Goal: Consume media (video, audio): Consume media (video, audio)

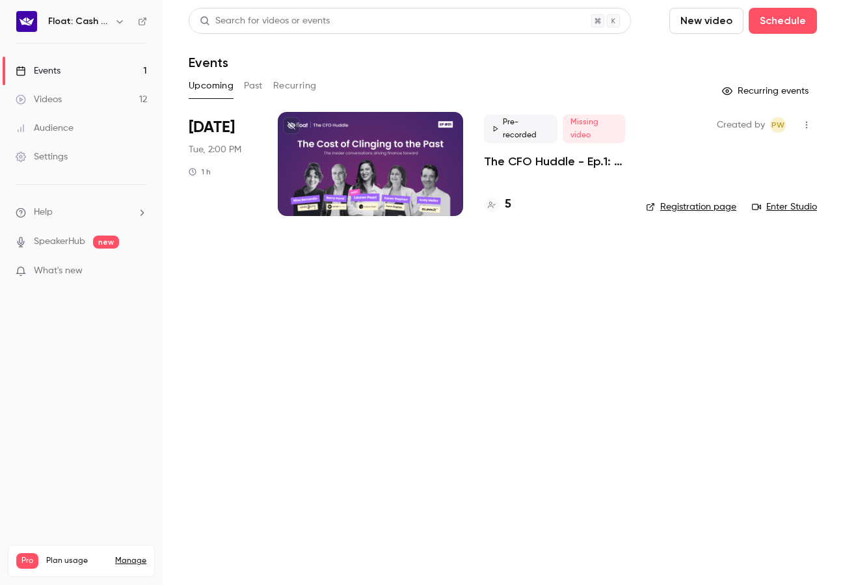
click at [725, 23] on button "New video" at bounding box center [707, 21] width 74 height 26
click at [733, 57] on div "Record" at bounding box center [754, 56] width 99 height 13
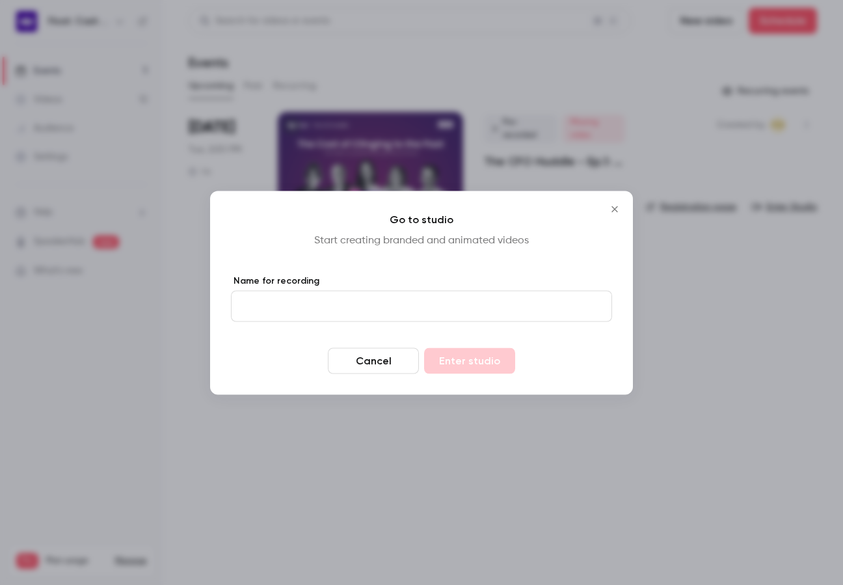
click at [381, 312] on input "Name for recording" at bounding box center [421, 305] width 381 height 31
type input "**********"
click at [482, 360] on button "Enter studio" at bounding box center [469, 360] width 91 height 26
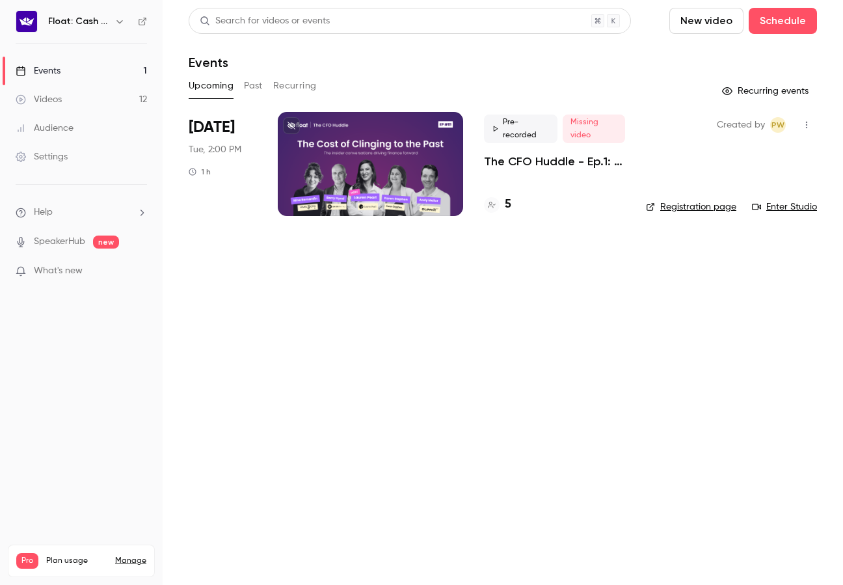
click at [55, 66] on div "Events" at bounding box center [38, 70] width 45 height 13
click at [56, 88] on link "Videos 12" at bounding box center [81, 99] width 163 height 29
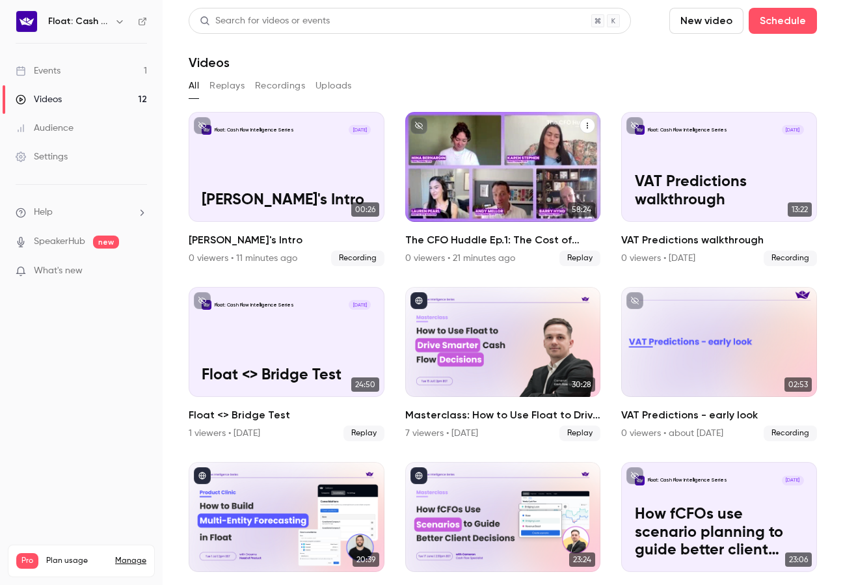
click at [588, 127] on icon "The CFO Huddle Ep.1: The Cost of Clinging to the Past" at bounding box center [588, 126] width 8 height 8
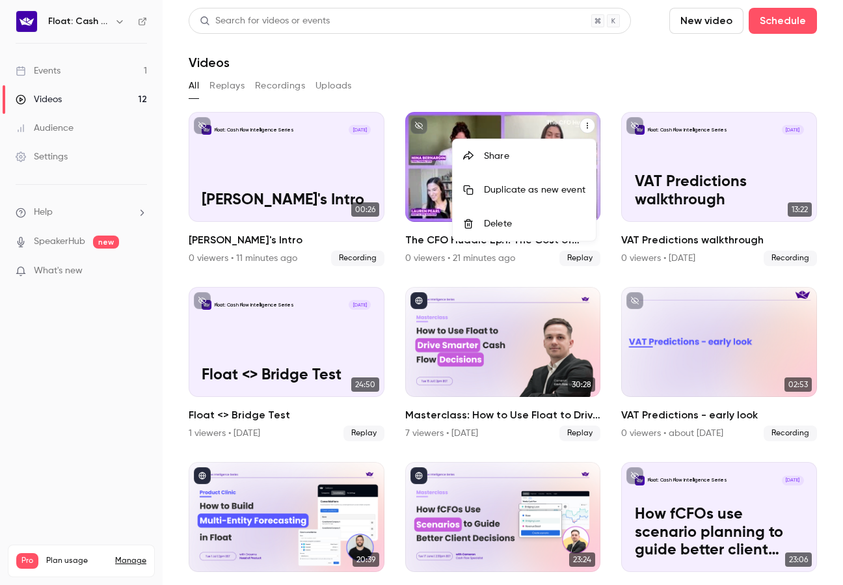
click at [437, 164] on div at bounding box center [421, 292] width 843 height 585
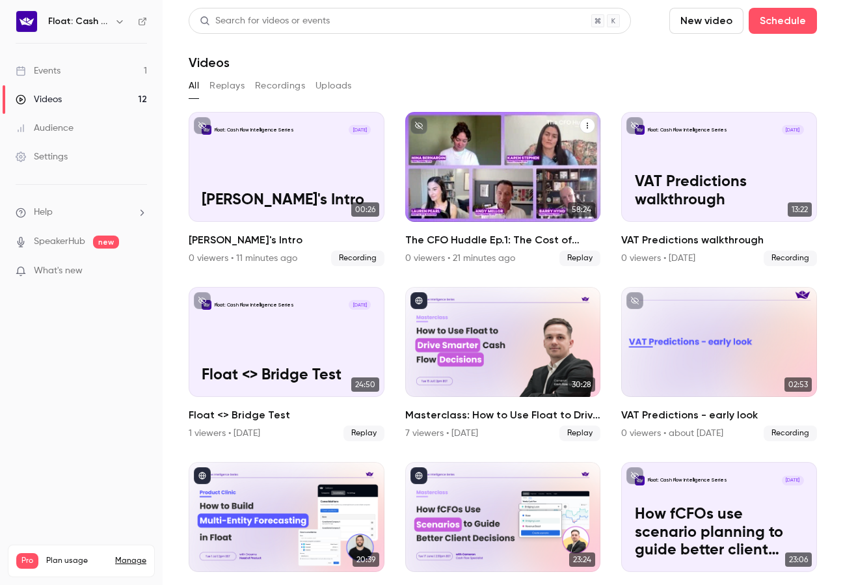
click at [437, 164] on p "The CFO Huddle Ep.1: The Cost of Clinging to the Past" at bounding box center [502, 182] width 169 height 53
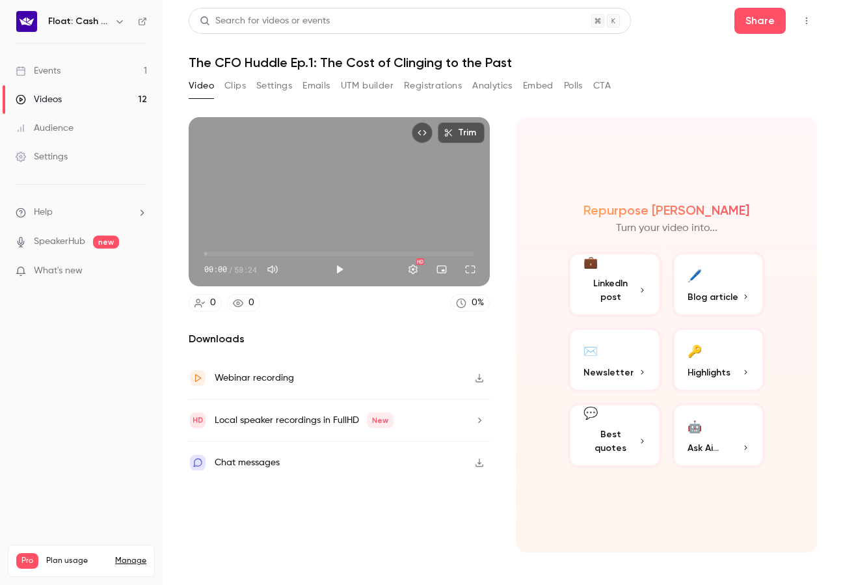
click at [478, 422] on icon "button" at bounding box center [479, 420] width 10 height 9
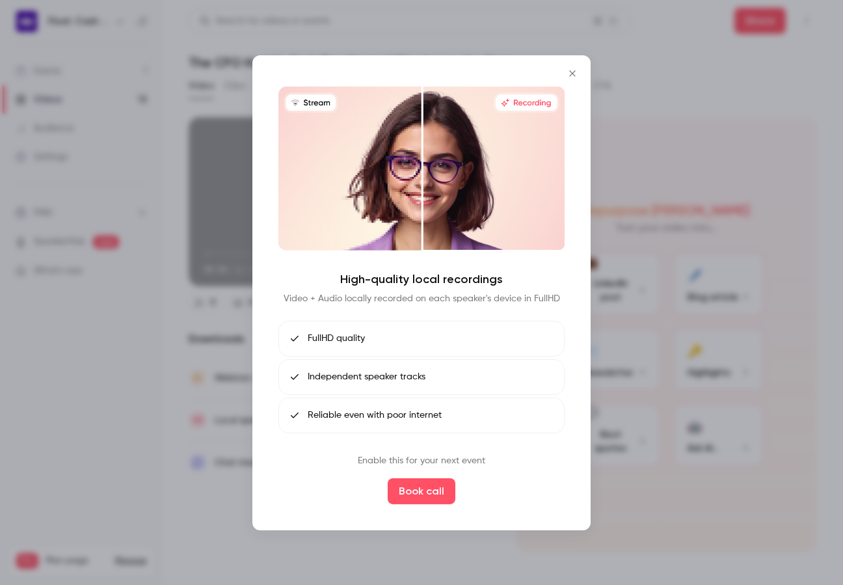
click at [574, 72] on icon "Close" at bounding box center [572, 73] width 6 height 6
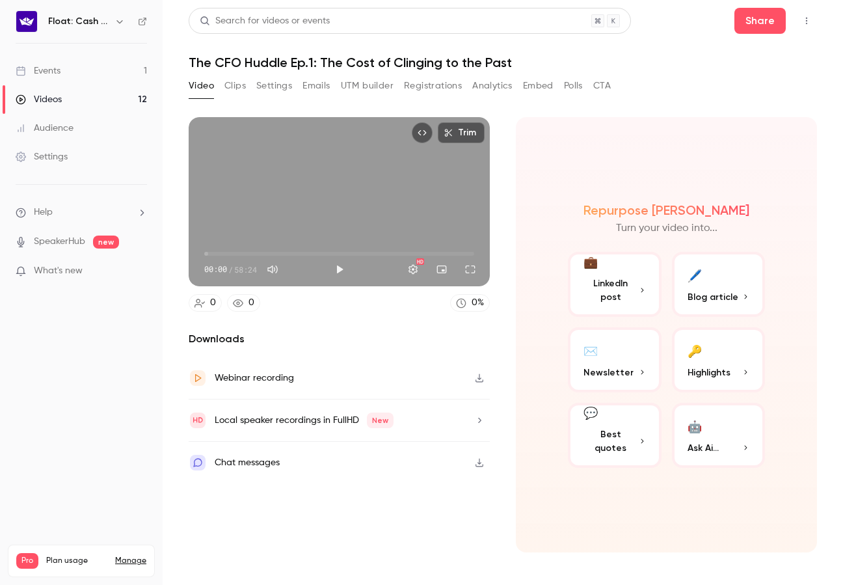
click at [481, 378] on icon "button" at bounding box center [479, 377] width 10 height 9
click at [75, 97] on link "Videos 12" at bounding box center [81, 99] width 163 height 29
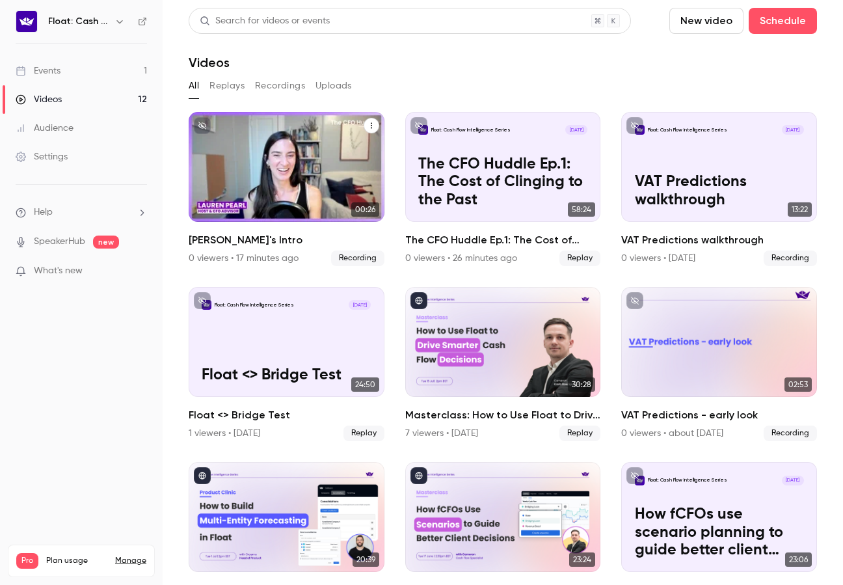
click at [371, 123] on icon "Lauren's Intro" at bounding box center [371, 126] width 1 height 6
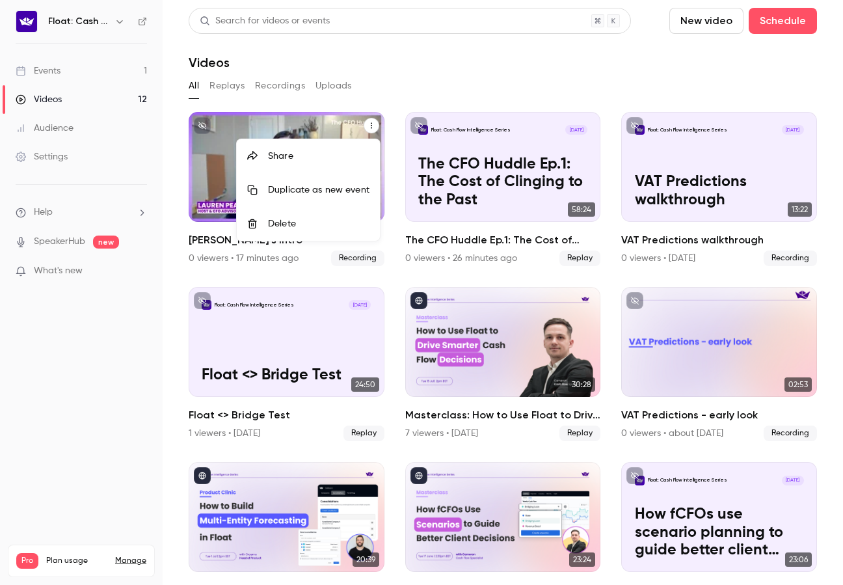
click at [318, 130] on div at bounding box center [421, 292] width 843 height 585
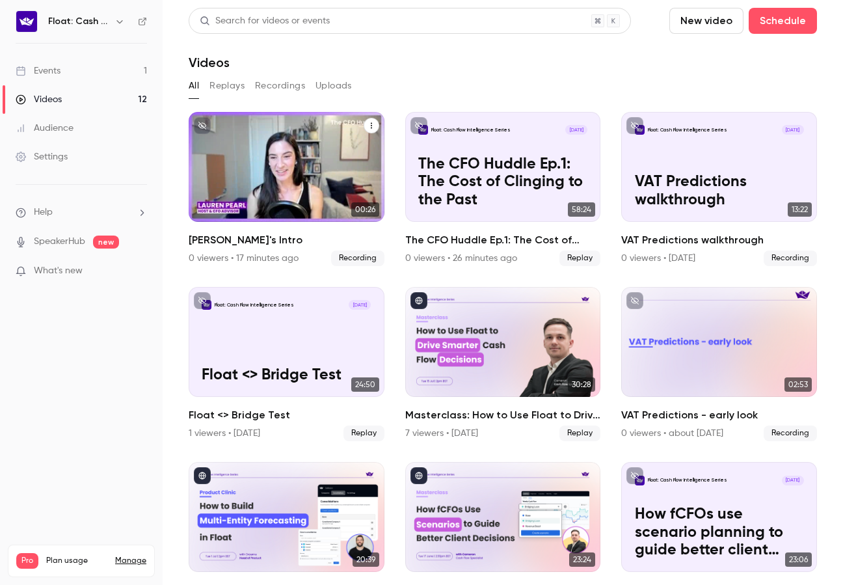
click at [318, 130] on div "Float: Cash Flow Intelligence Series Aug 12" at bounding box center [286, 130] width 169 height 10
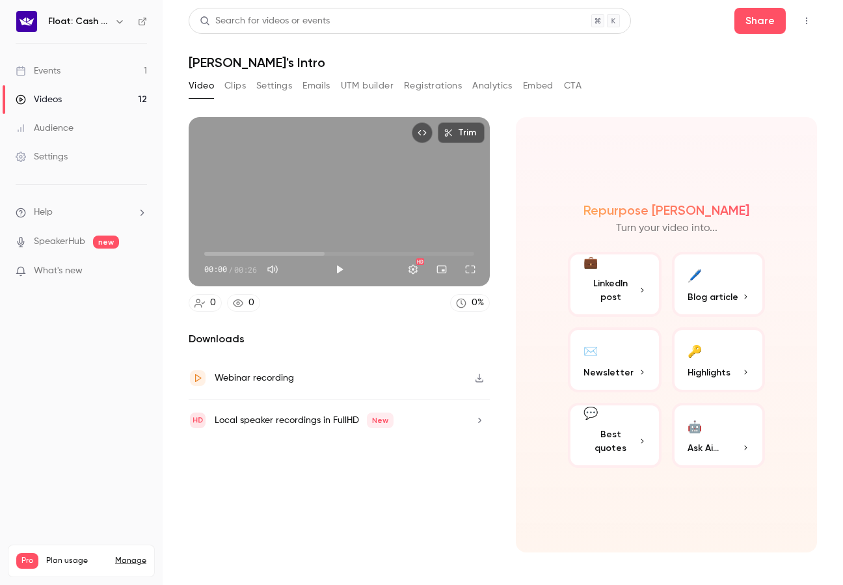
click at [483, 380] on icon "button" at bounding box center [480, 378] width 8 height 8
click at [54, 68] on div "Events" at bounding box center [38, 70] width 45 height 13
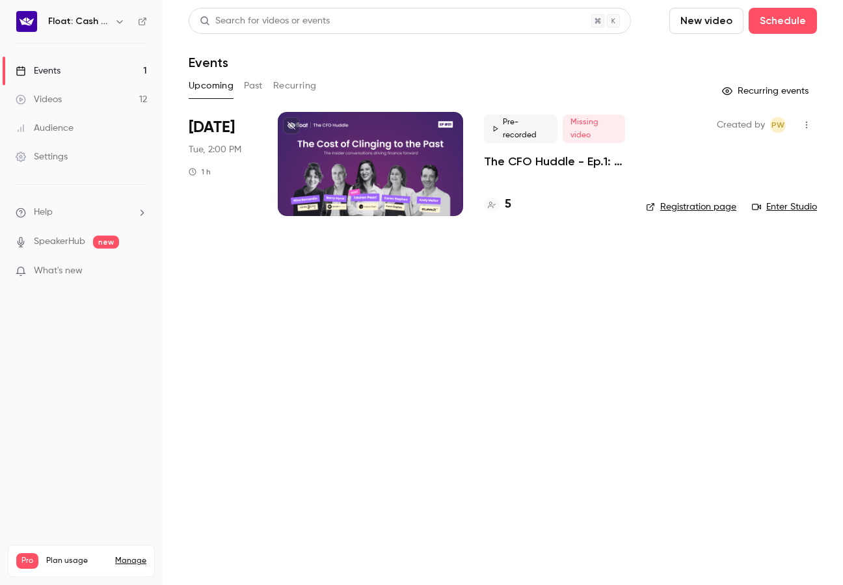
click at [509, 206] on h4 "5" at bounding box center [508, 205] width 7 height 18
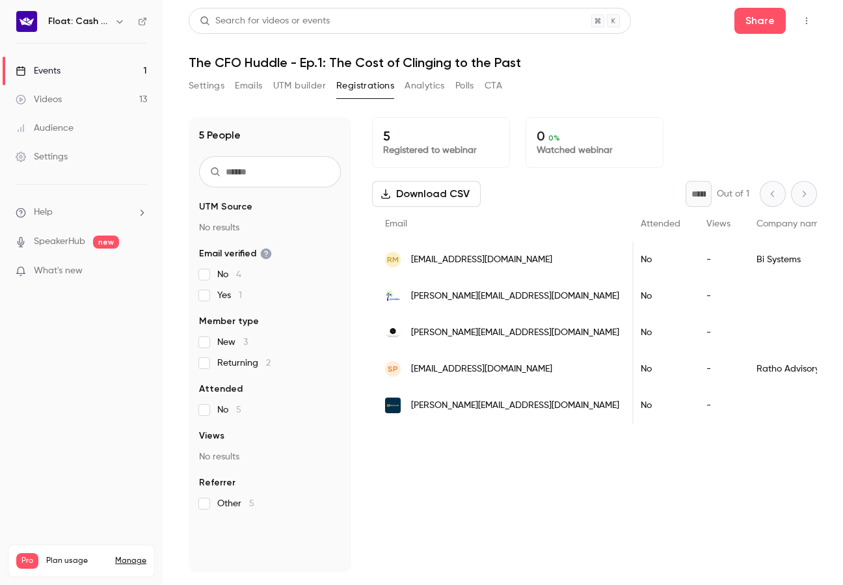
scroll to position [0, 316]
click at [206, 88] on button "Settings" at bounding box center [207, 85] width 36 height 21
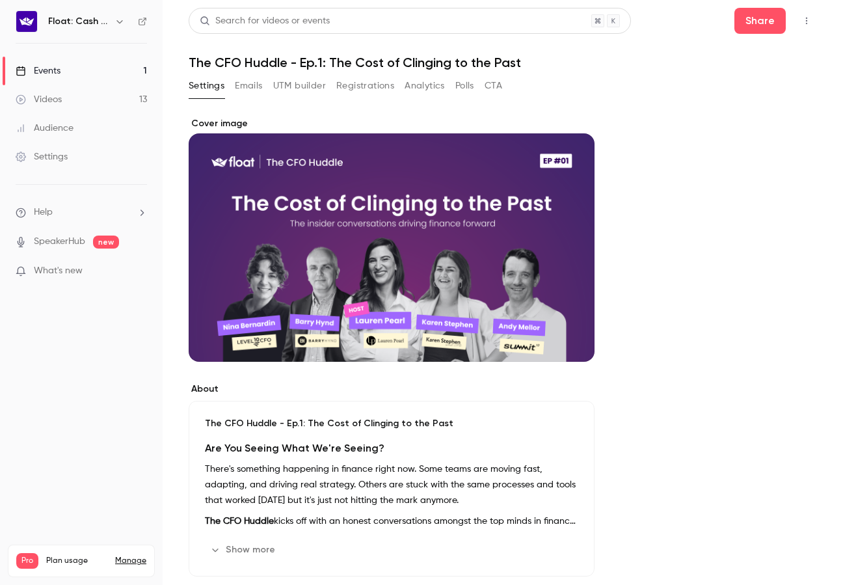
click at [59, 69] on div "Events" at bounding box center [38, 70] width 45 height 13
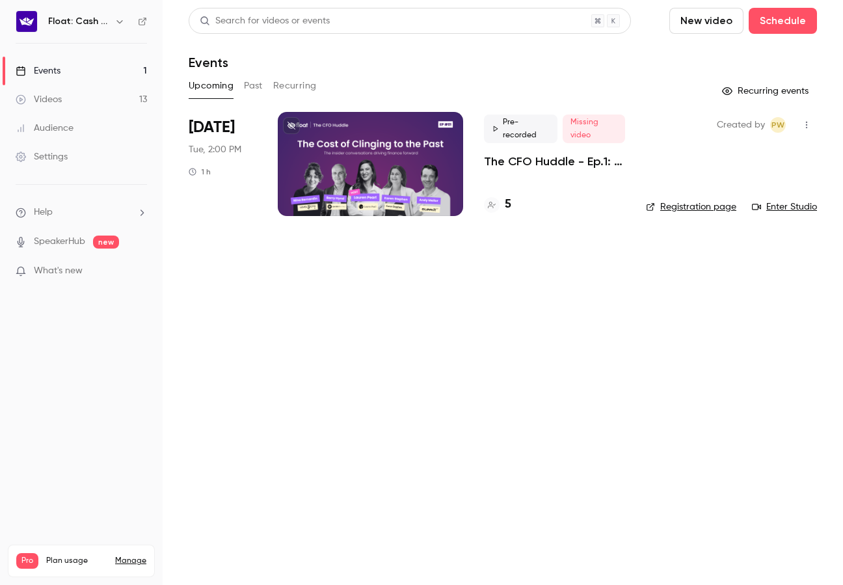
click at [47, 102] on div "Videos" at bounding box center [39, 99] width 46 height 13
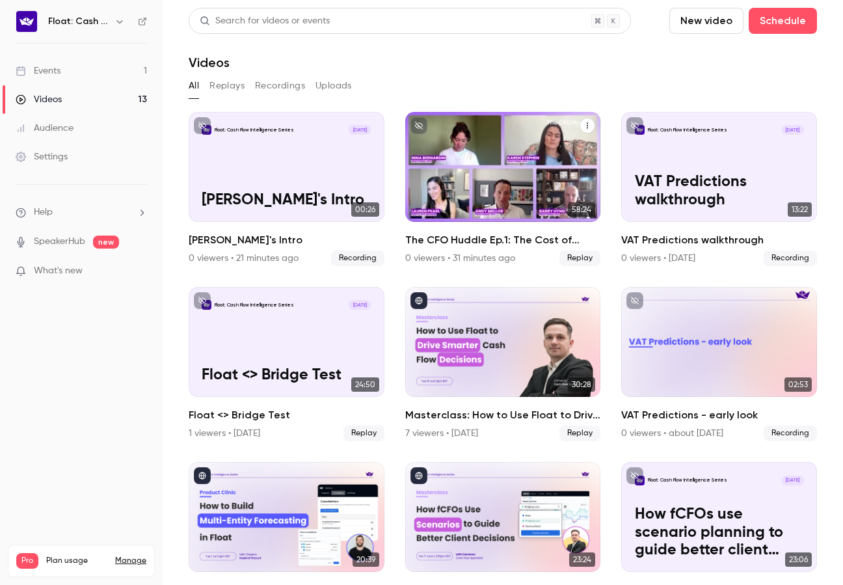
click at [589, 128] on icon "The CFO Huddle Ep.1: The Cost of Clinging to the Past" at bounding box center [588, 126] width 8 height 8
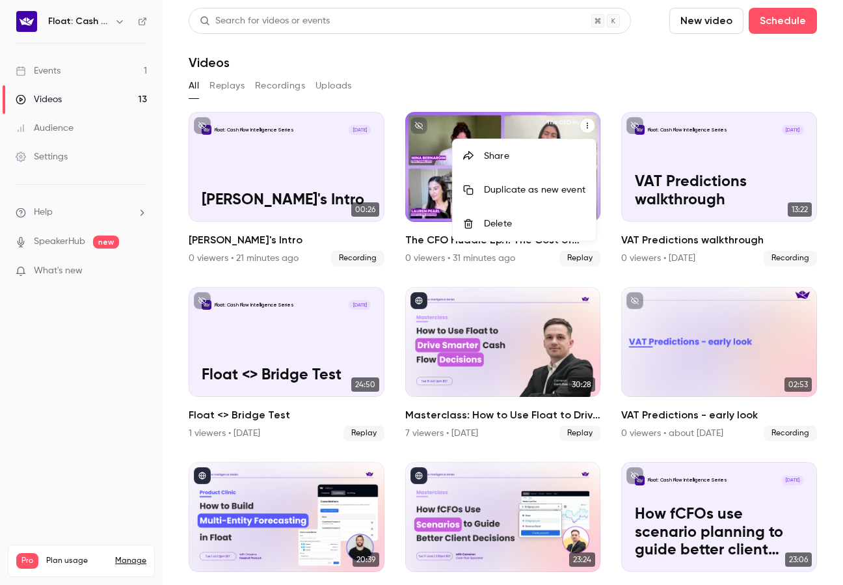
click at [516, 160] on div "Share" at bounding box center [535, 156] width 102 height 13
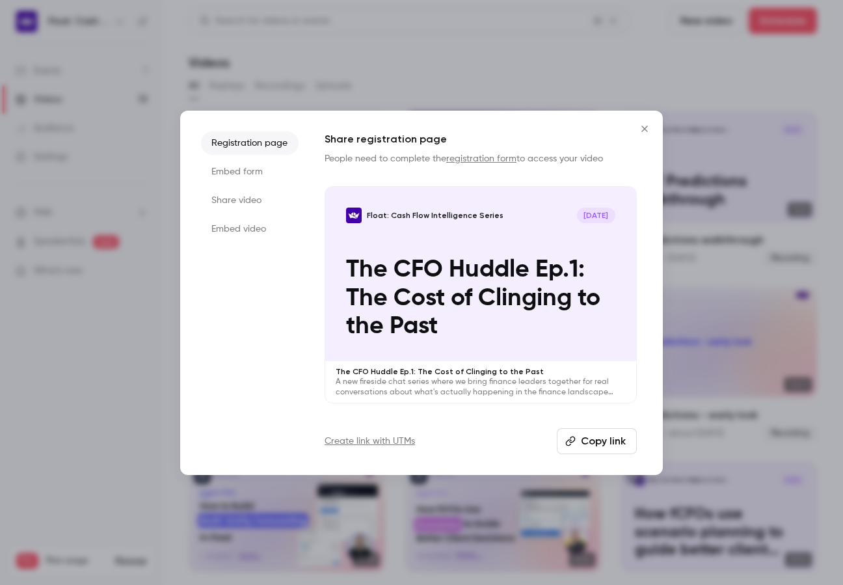
click at [598, 436] on button "Copy link" at bounding box center [597, 441] width 80 height 26
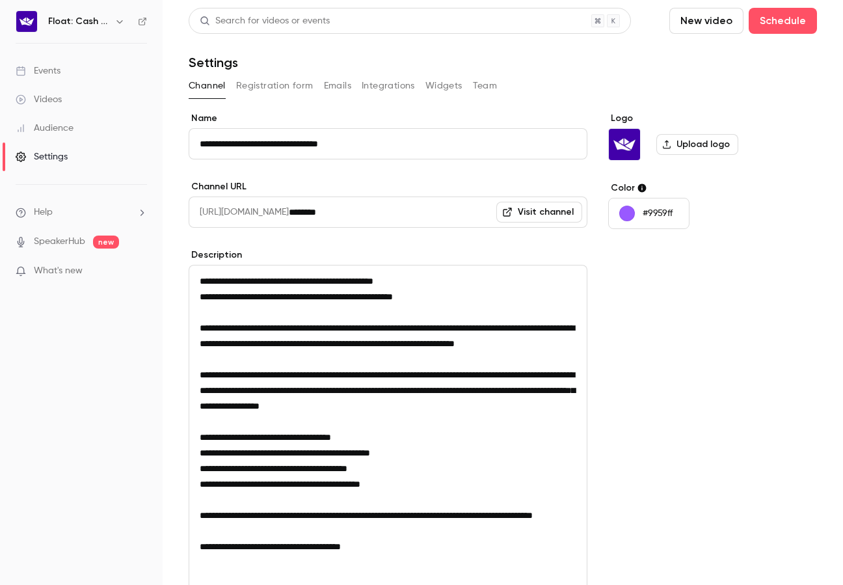
scroll to position [180, 0]
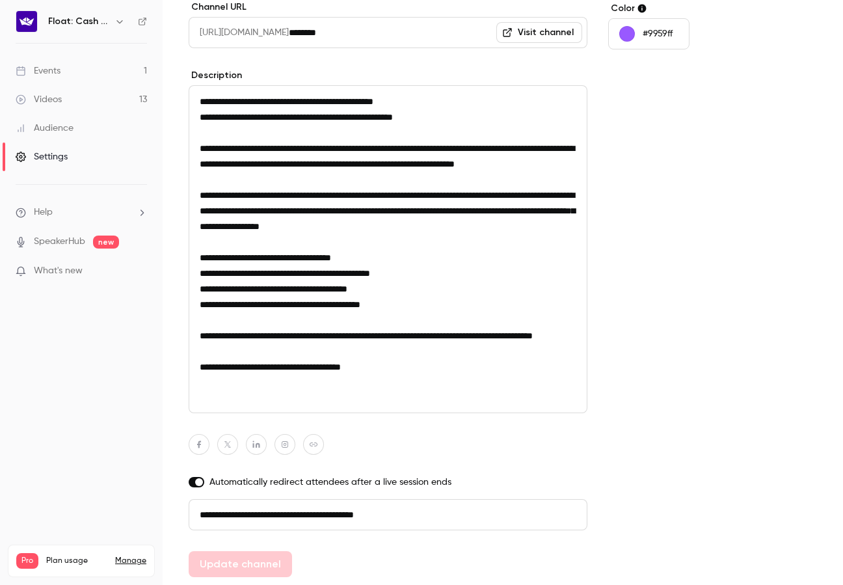
click at [59, 100] on div "Videos" at bounding box center [39, 99] width 46 height 13
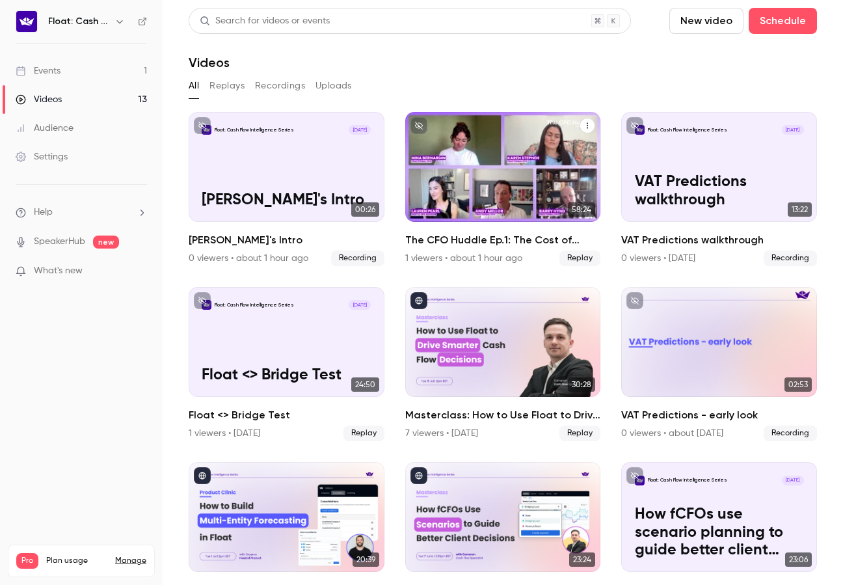
click at [506, 206] on p "The CFO Huddle Ep.1: The Cost of Clinging to the Past" at bounding box center [502, 182] width 169 height 53
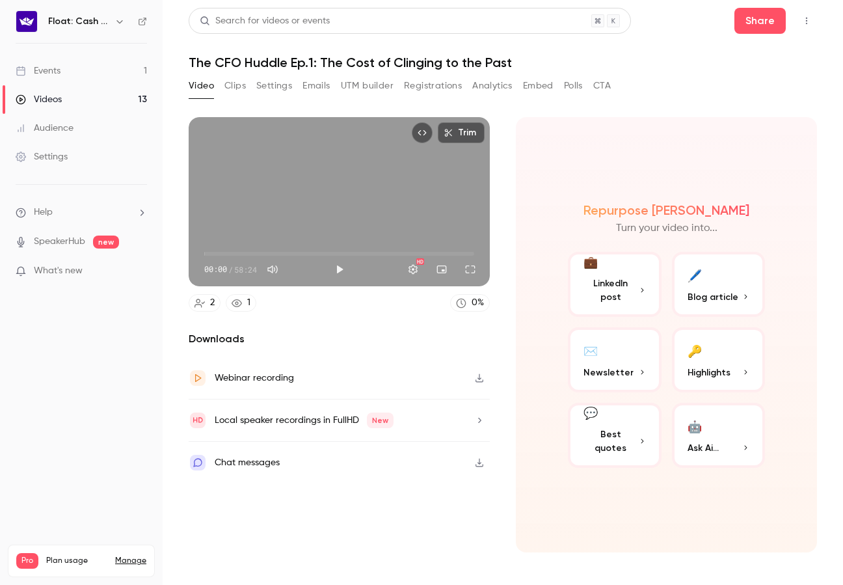
click at [435, 83] on button "Registrations" at bounding box center [433, 85] width 58 height 21
click at [342, 265] on button "Play" at bounding box center [340, 269] width 26 height 26
click at [228, 254] on span "00:23" at bounding box center [339, 253] width 270 height 21
click at [226, 253] on span "05:13" at bounding box center [228, 254] width 4 height 4
click at [285, 252] on span "03:56" at bounding box center [339, 253] width 270 height 21
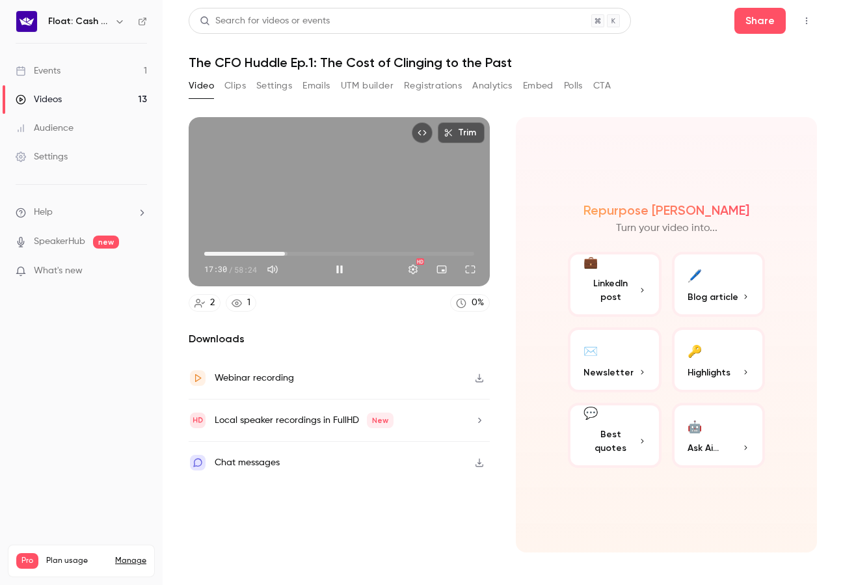
click at [338, 254] on span "17:30" at bounding box center [339, 253] width 270 height 21
click at [398, 198] on div "Trim 29:32 29:32 / 58:24 HD" at bounding box center [339, 201] width 301 height 169
type input "******"
click at [429, 87] on button "Registrations" at bounding box center [433, 85] width 58 height 21
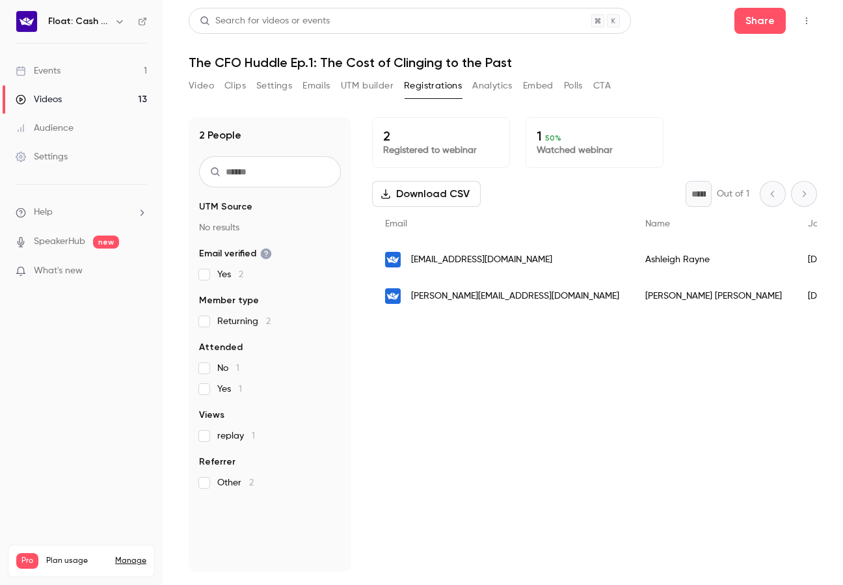
click at [365, 83] on button "UTM builder" at bounding box center [367, 85] width 53 height 21
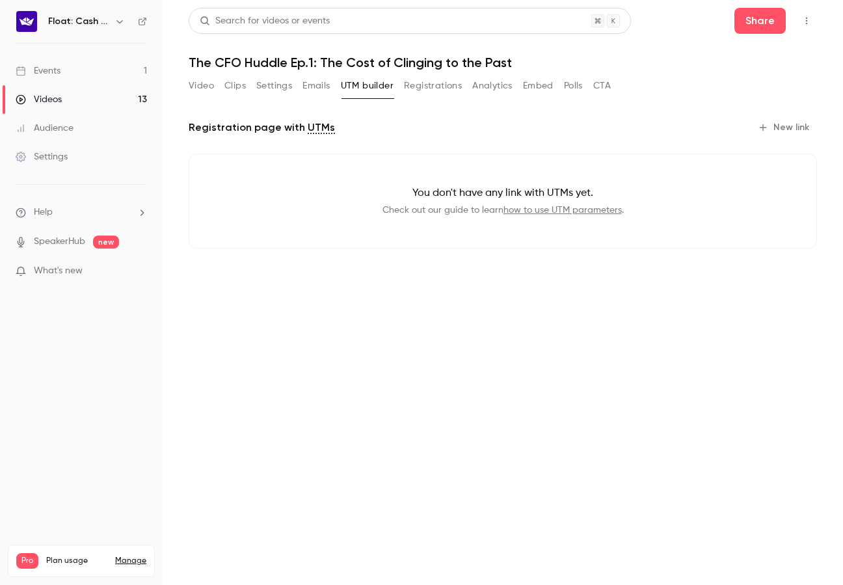
click at [289, 83] on button "Settings" at bounding box center [274, 85] width 36 height 21
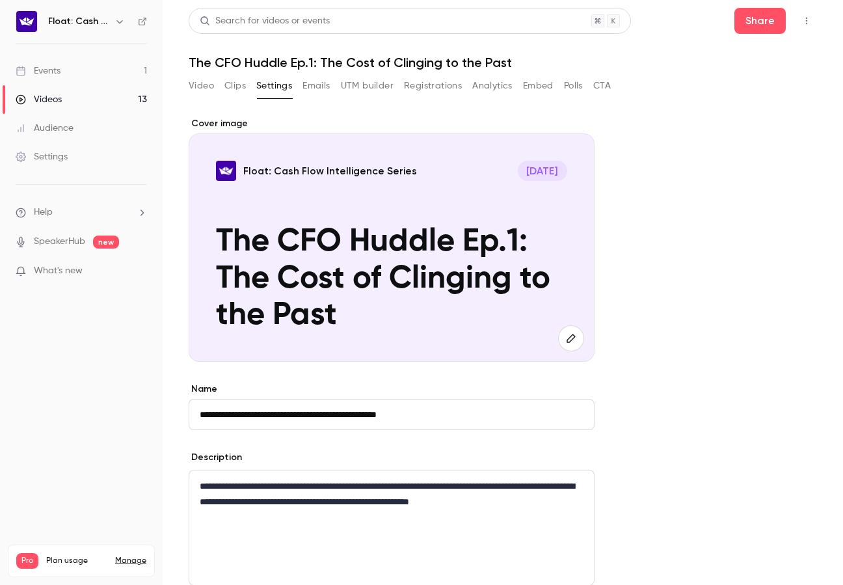
click at [234, 88] on button "Clips" at bounding box center [234, 85] width 21 height 21
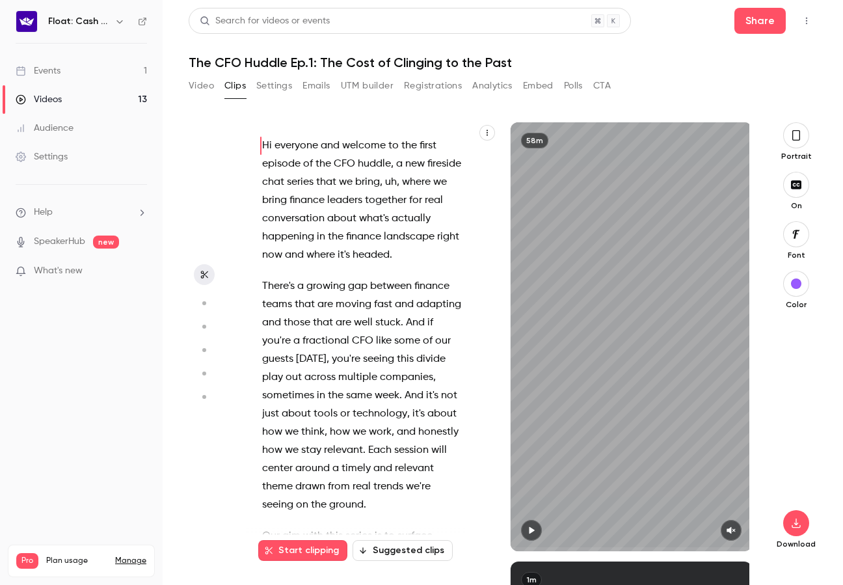
click at [209, 87] on button "Video" at bounding box center [201, 85] width 25 height 21
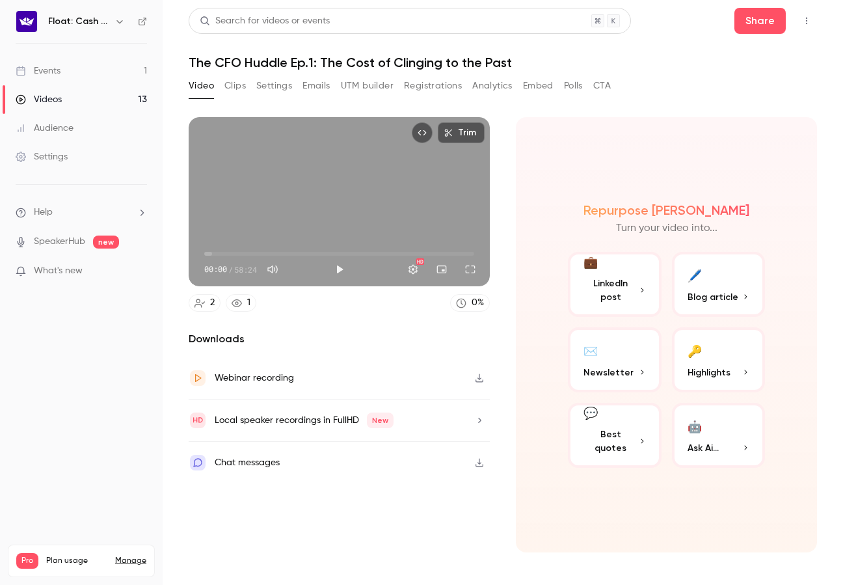
drag, startPoint x: 222, startPoint y: 87, endPoint x: 234, endPoint y: 87, distance: 12.4
click at [223, 87] on div "Video Clips Settings Emails UTM builder Registrations Analytics Embed Polls CTA" at bounding box center [400, 85] width 422 height 21
click at [234, 87] on button "Clips" at bounding box center [234, 85] width 21 height 21
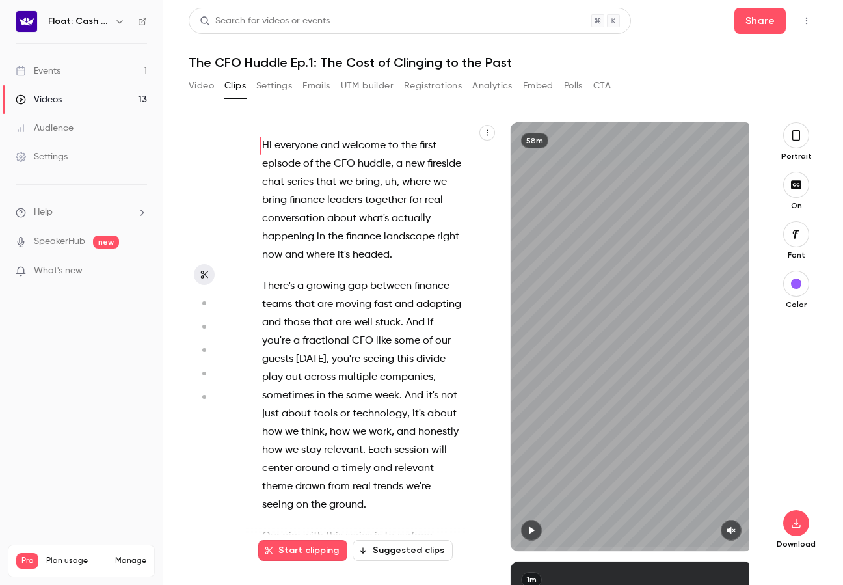
click at [93, 75] on link "Events 1" at bounding box center [81, 71] width 163 height 29
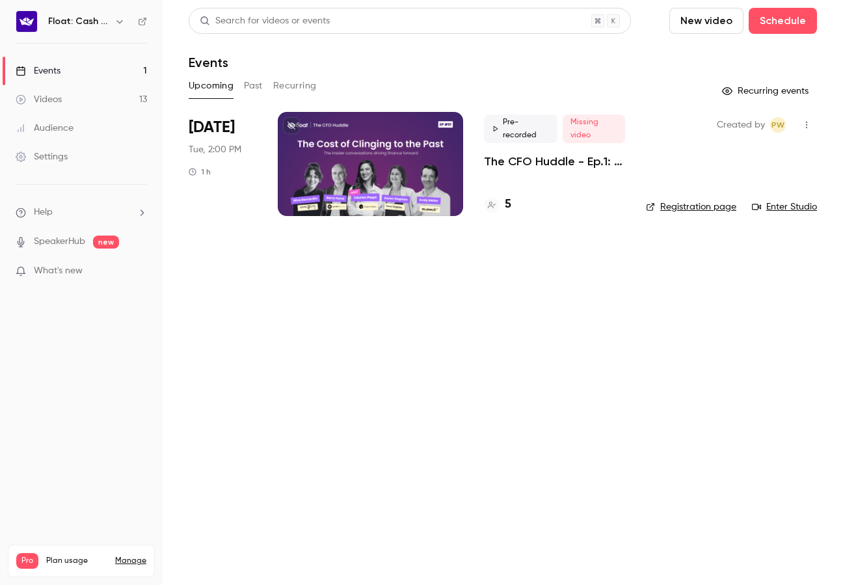
click at [507, 202] on h4 "5" at bounding box center [508, 205] width 7 height 18
